Goal: Task Accomplishment & Management: Use online tool/utility

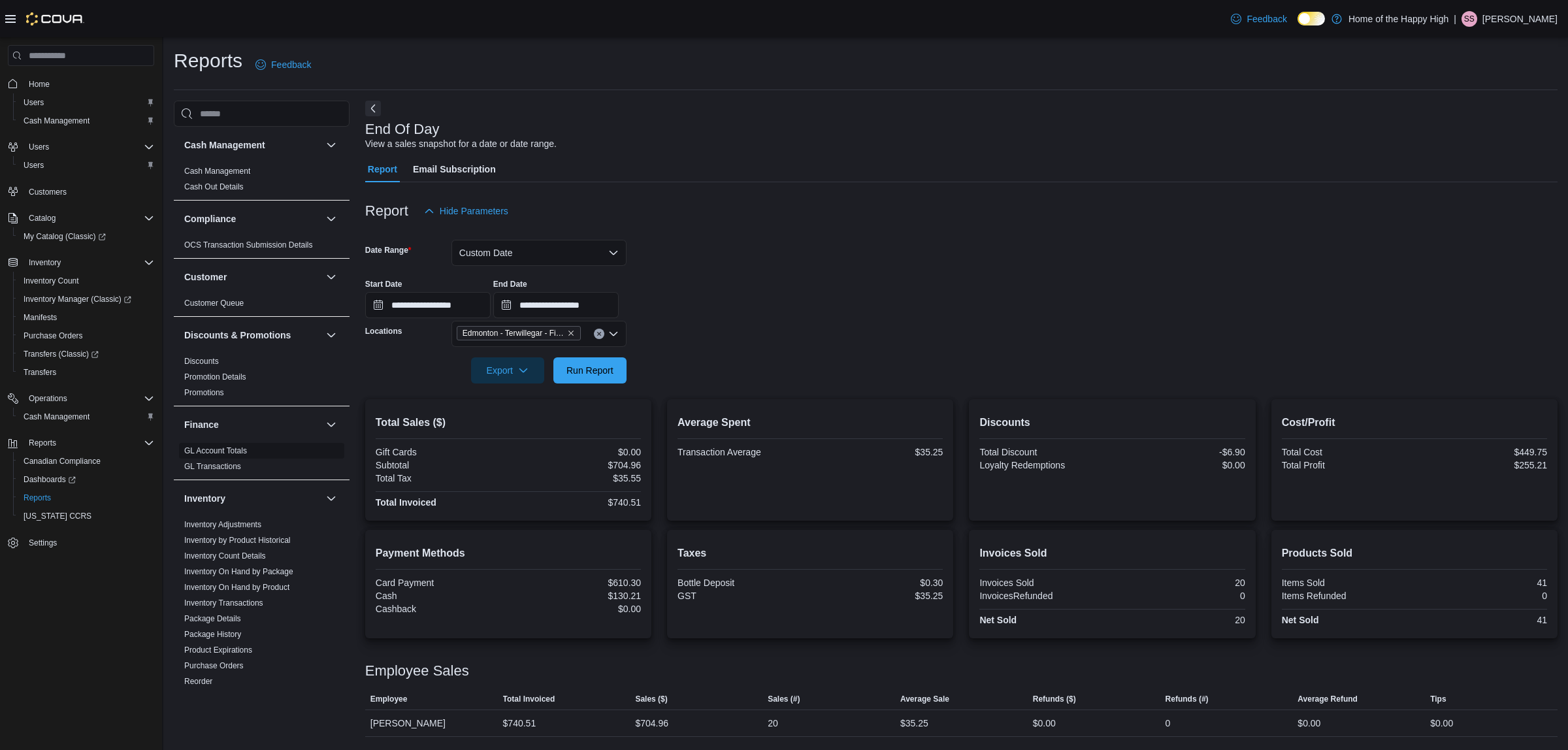
scroll to position [490, 0]
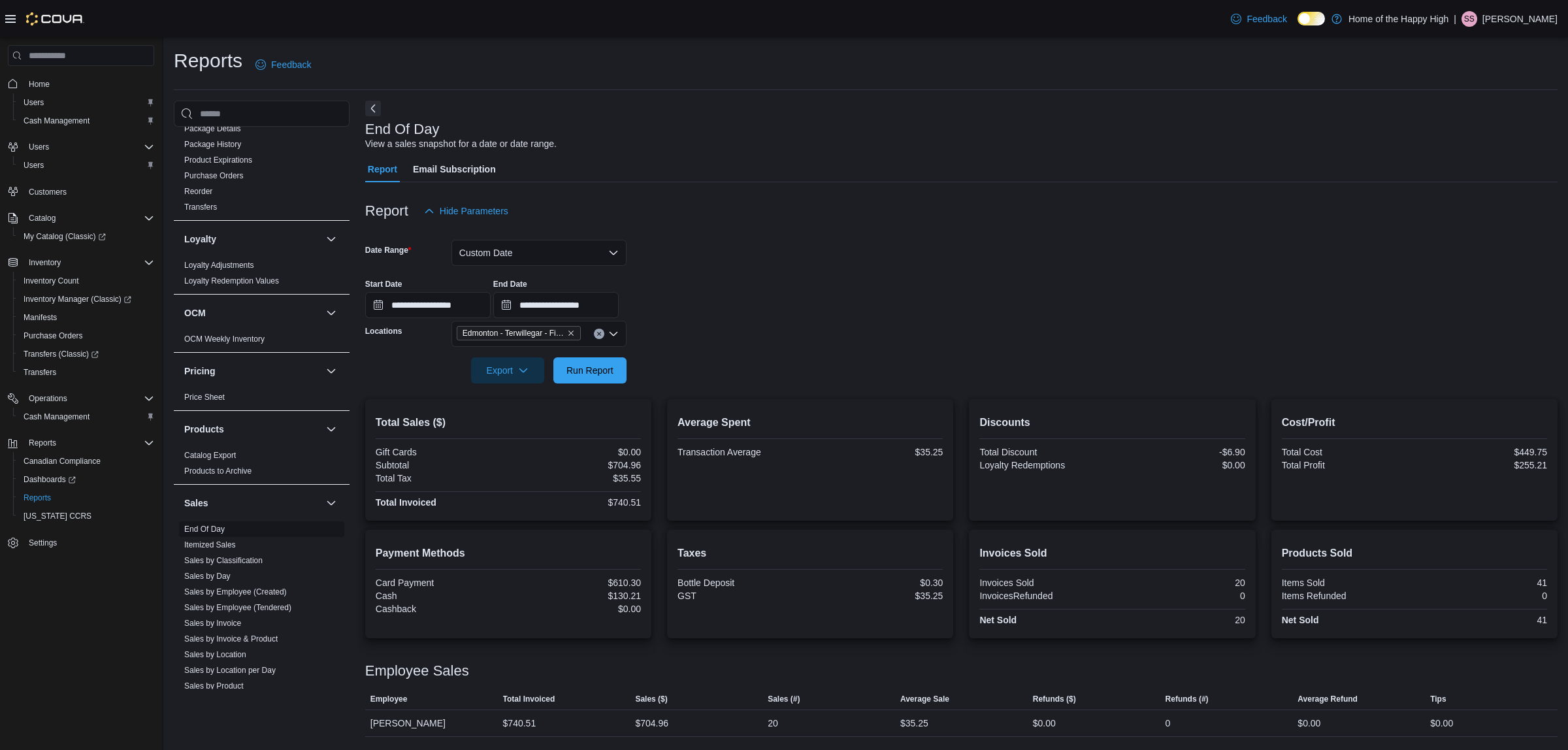
click at [206, 533] on link "End Of Day" at bounding box center [204, 529] width 40 height 9
click at [515, 248] on button "Custom Date" at bounding box center [539, 252] width 175 height 26
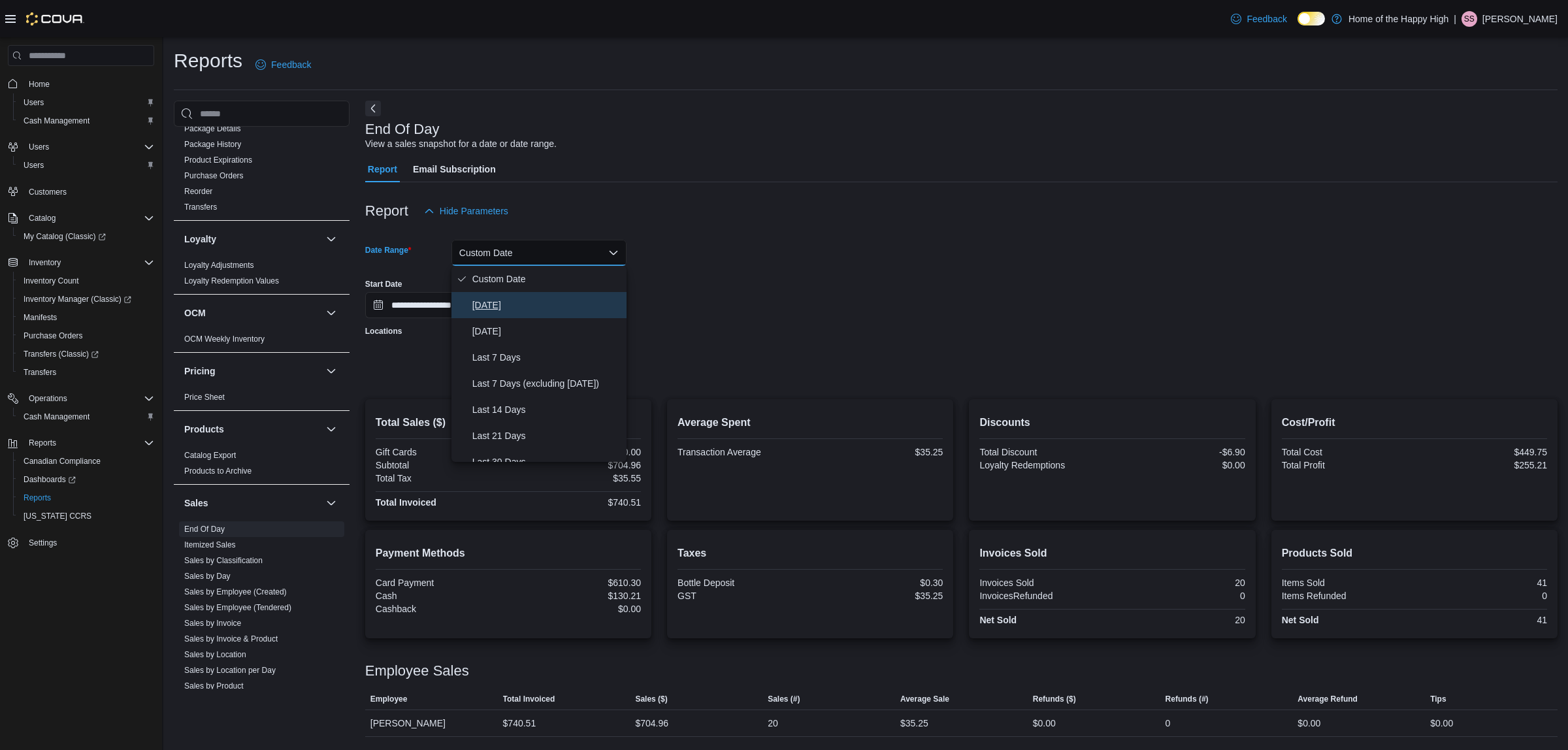
click at [505, 311] on span "[DATE]" at bounding box center [547, 305] width 149 height 15
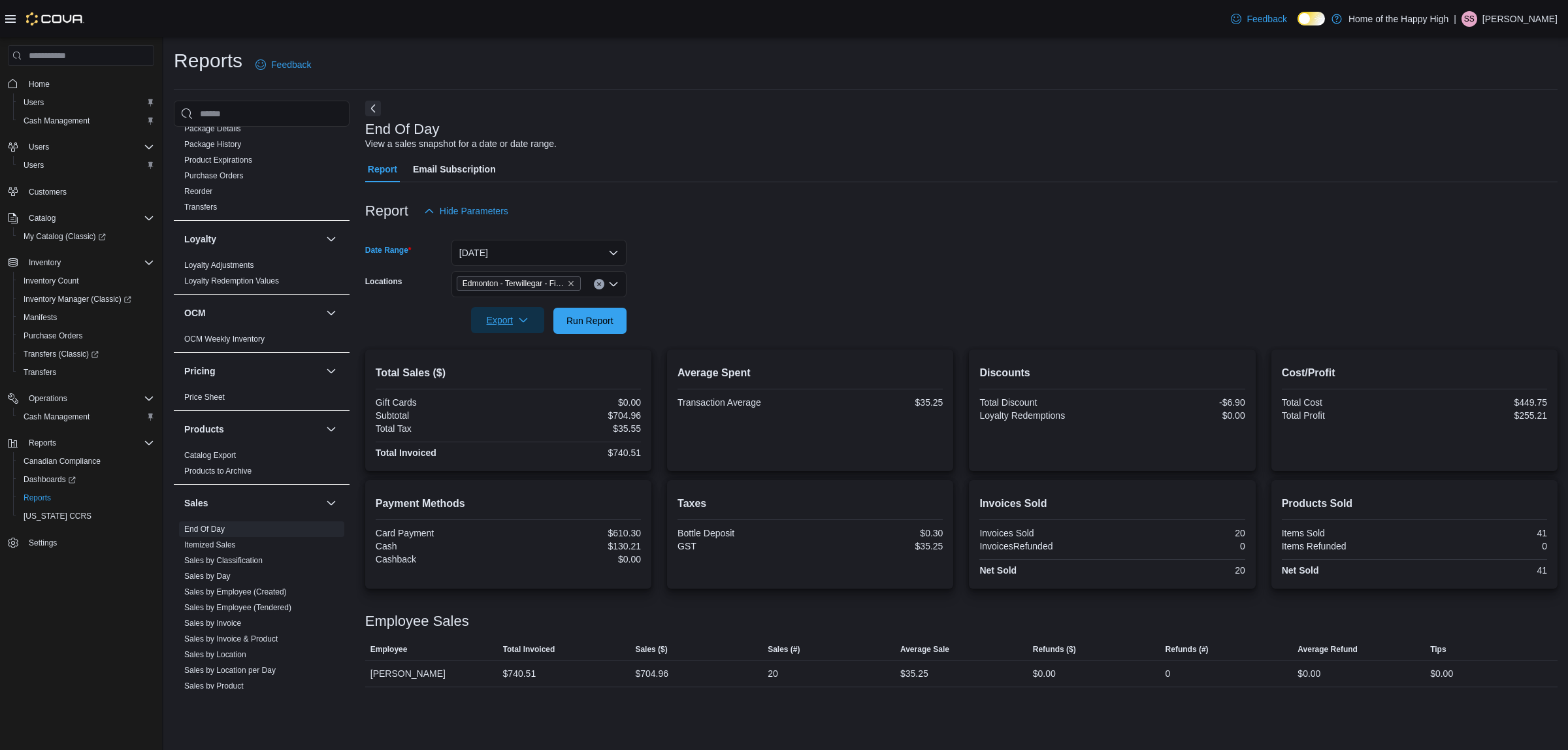
click at [526, 317] on icon "button" at bounding box center [524, 320] width 11 height 11
click at [524, 367] on span "Export to Pdf" at bounding box center [510, 373] width 59 height 11
click at [1530, 10] on div "Feedback Dark Mode Home of the Happy High | SS [PERSON_NAME]" at bounding box center [1391, 19] width 332 height 26
click at [1509, 16] on p "[PERSON_NAME]" at bounding box center [1520, 18] width 75 height 15
click at [1470, 132] on span "Sign Out" at bounding box center [1472, 132] width 35 height 13
